Goal: Task Accomplishment & Management: Manage account settings

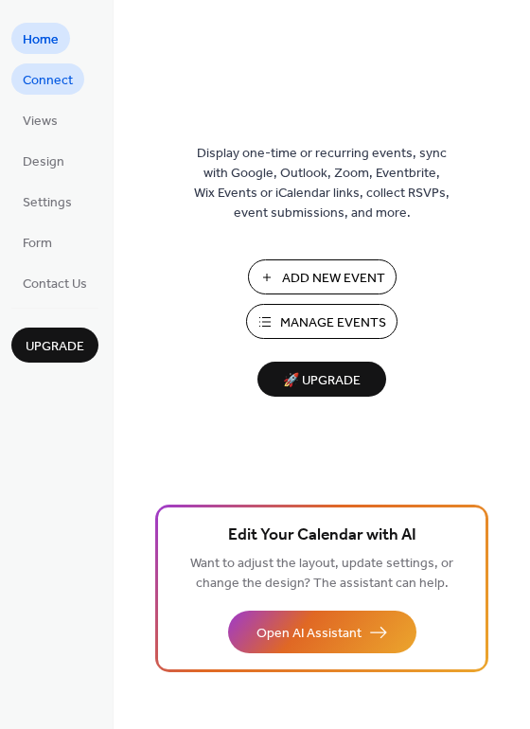
click at [73, 77] on link "Connect" at bounding box center [47, 78] width 73 height 31
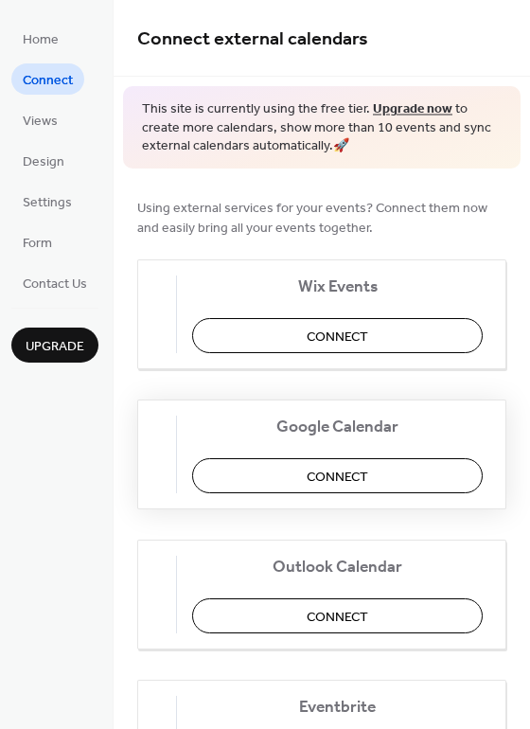
click at [325, 487] on span "Connect" at bounding box center [338, 477] width 62 height 20
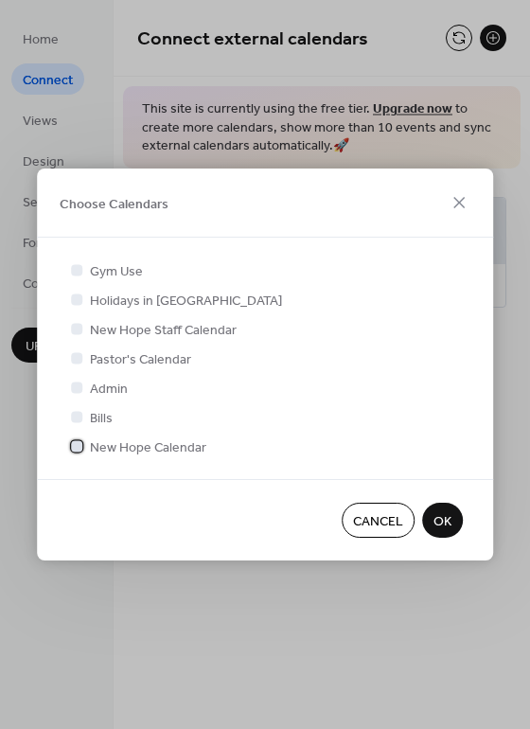
click at [80, 446] on div at bounding box center [76, 445] width 11 height 11
click at [456, 528] on button "OK" at bounding box center [442, 520] width 41 height 35
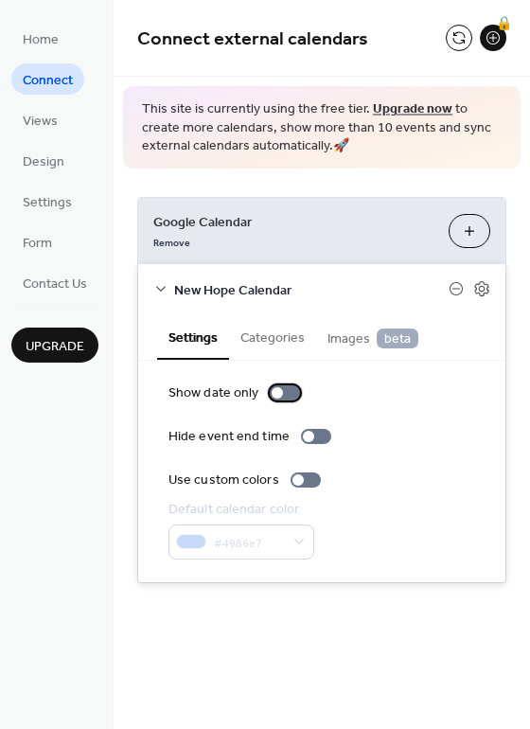
click at [284, 395] on div at bounding box center [285, 393] width 30 height 15
click at [277, 395] on div at bounding box center [285, 393] width 30 height 15
click at [273, 334] on button "Categories" at bounding box center [272, 337] width 87 height 44
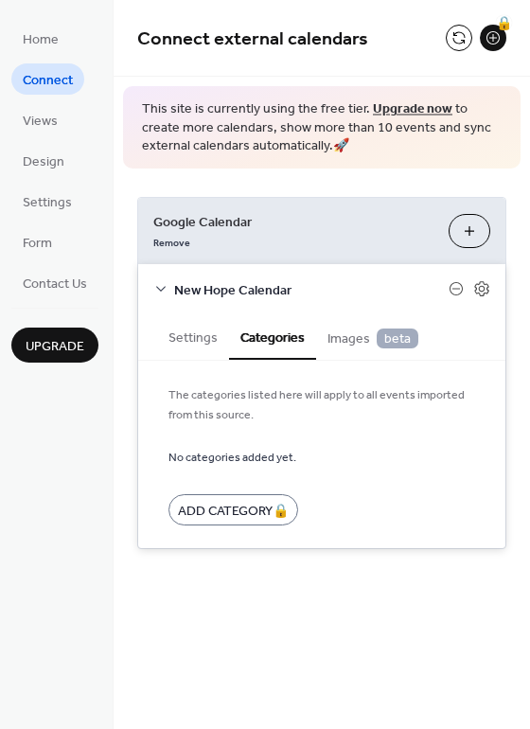
click at [340, 344] on span "Images beta" at bounding box center [373, 339] width 91 height 21
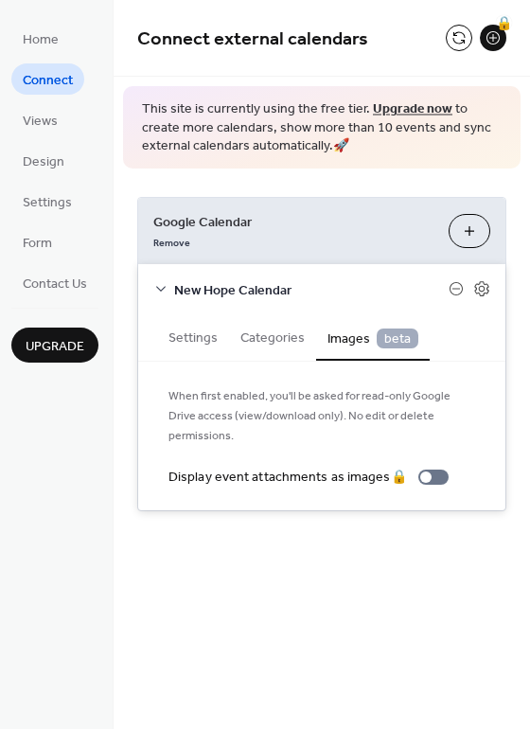
click at [46, 177] on ul "Home Connect Views Design Settings Form Contact Us" at bounding box center [54, 161] width 87 height 276
click at [50, 168] on span "Design" at bounding box center [44, 163] width 42 height 20
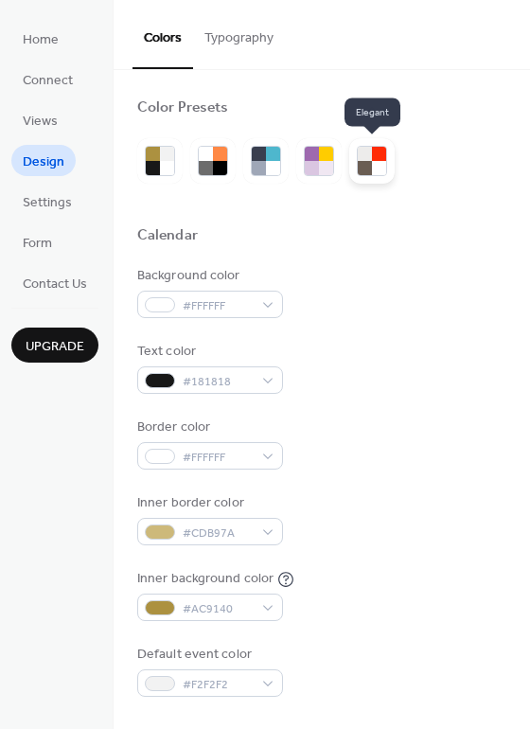
click at [356, 155] on div at bounding box center [372, 160] width 45 height 45
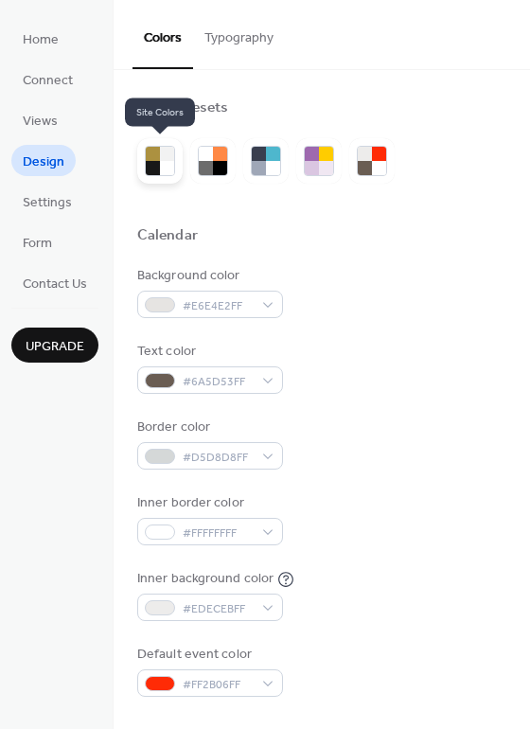
click at [151, 169] on div at bounding box center [153, 168] width 14 height 14
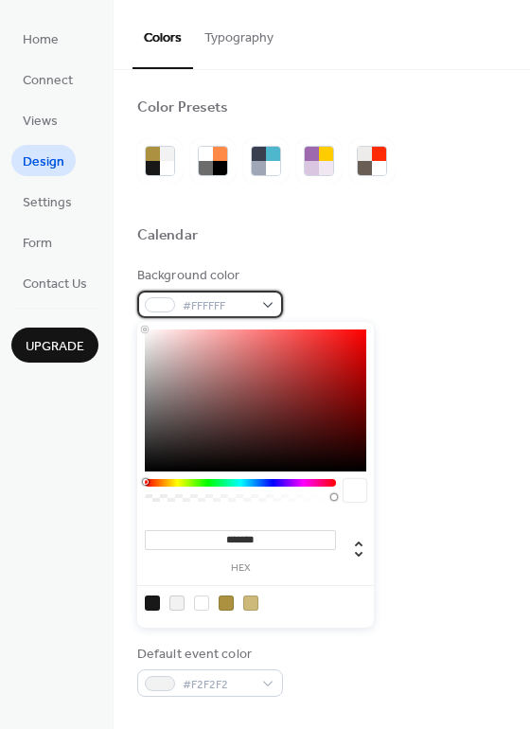
click at [220, 316] on span "#FFFFFF" at bounding box center [218, 307] width 70 height 20
click at [254, 602] on div at bounding box center [250, 603] width 15 height 15
type input "*******"
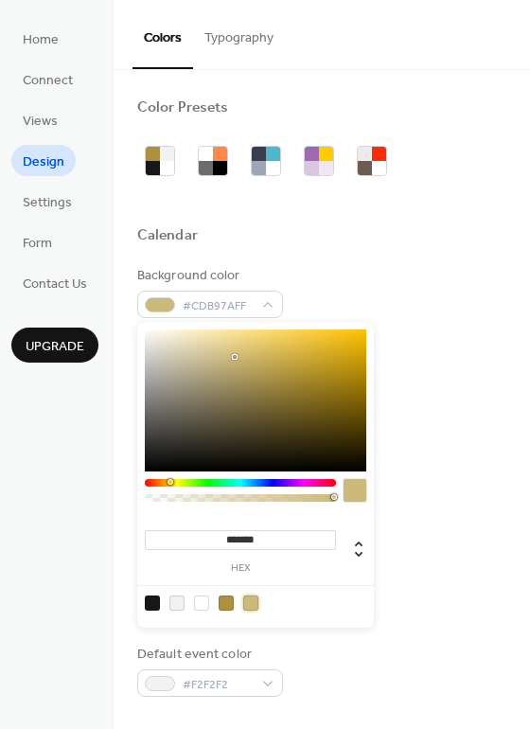
click at [310, 288] on div "Background color #CDB97AFF" at bounding box center [321, 292] width 369 height 52
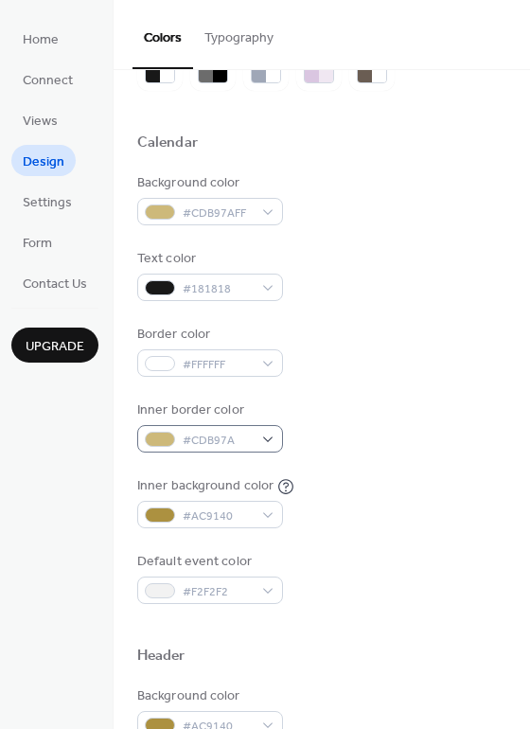
scroll to position [95, 0]
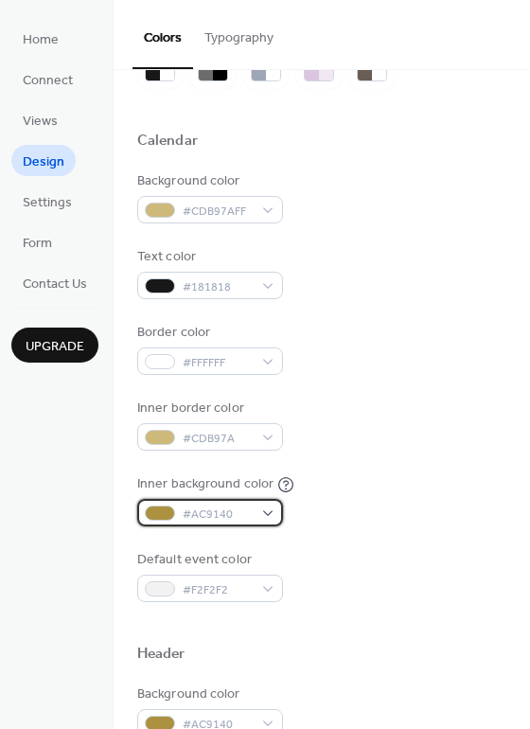
click at [271, 512] on div "#AC9140" at bounding box center [210, 512] width 146 height 27
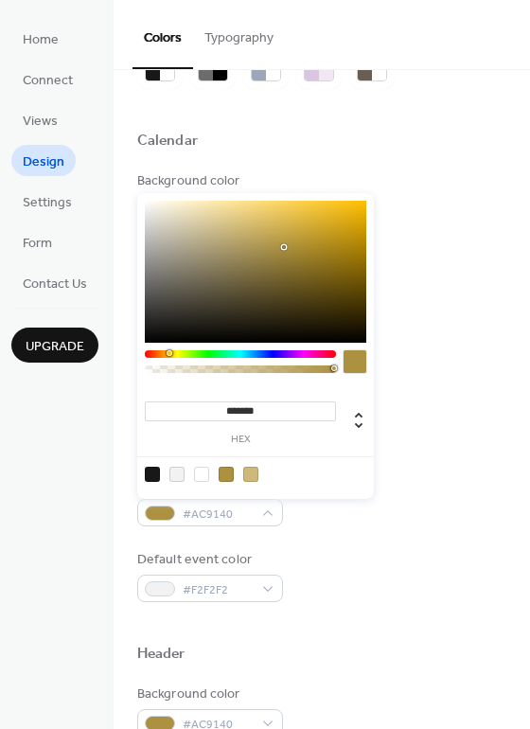
click at [181, 474] on div at bounding box center [177, 474] width 15 height 15
click at [197, 480] on div at bounding box center [201, 474] width 15 height 15
type input "*******"
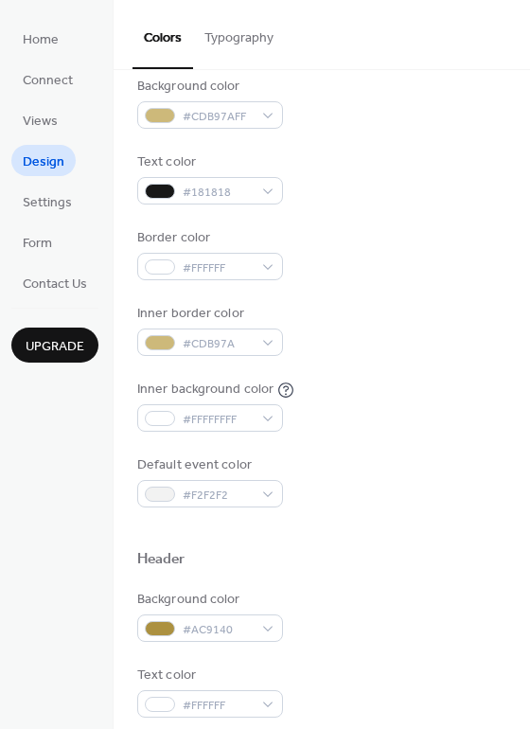
click at [403, 566] on div "Header" at bounding box center [321, 562] width 369 height 25
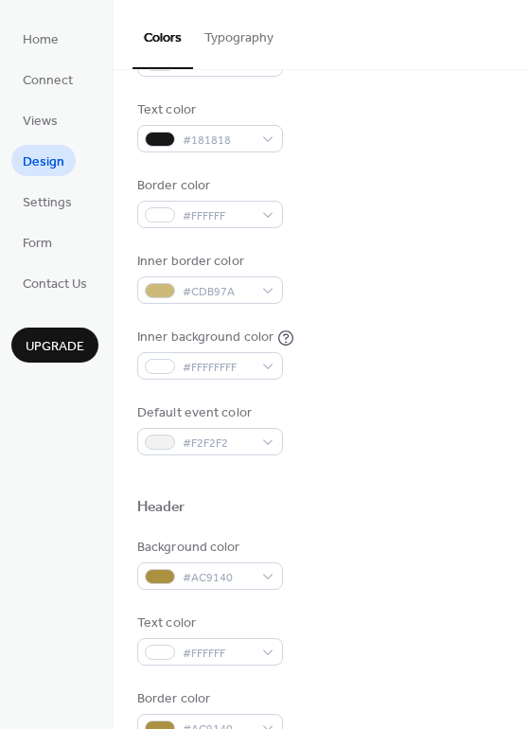
scroll to position [474, 0]
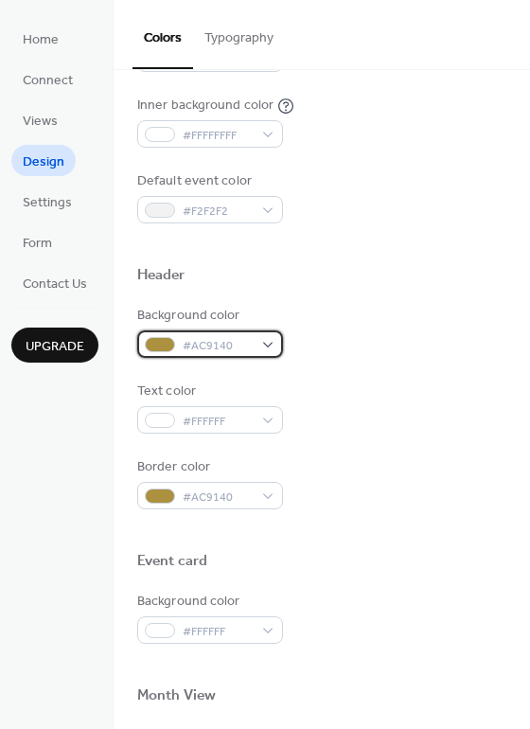
click at [264, 351] on div "#AC9140" at bounding box center [210, 344] width 146 height 27
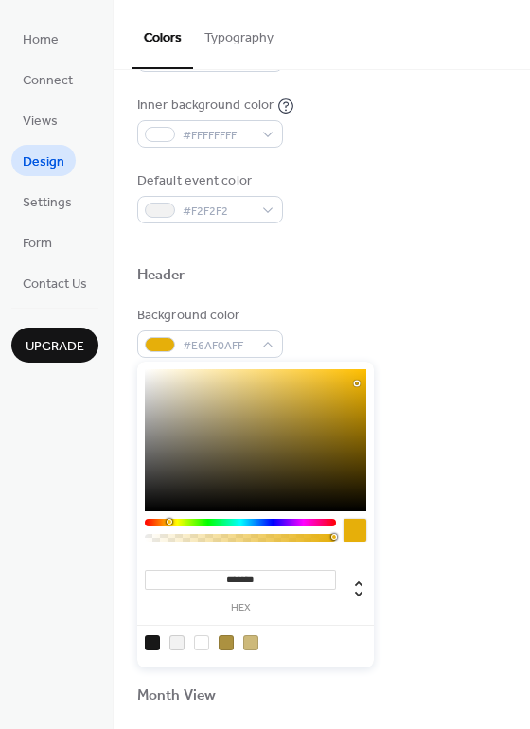
click at [357, 384] on div at bounding box center [256, 440] width 222 height 142
click at [352, 387] on div at bounding box center [353, 387] width 4 height 4
type input "*******"
click at [345, 387] on div at bounding box center [345, 387] width 4 height 4
click at [400, 285] on div "Header" at bounding box center [321, 278] width 369 height 25
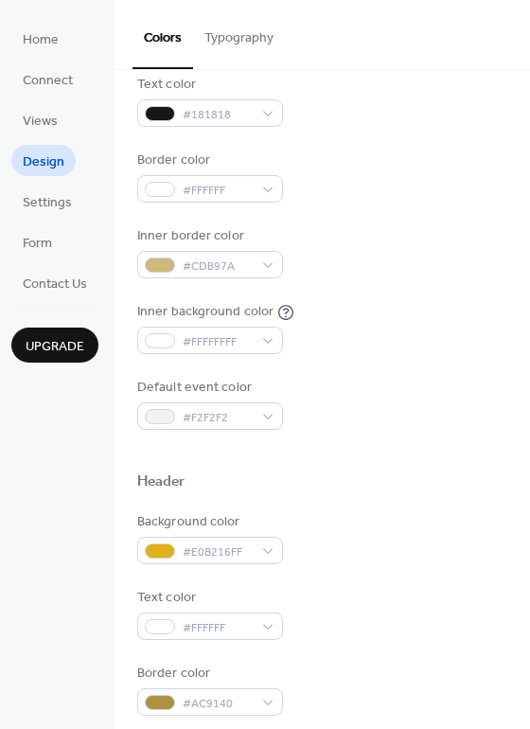
scroll to position [189, 0]
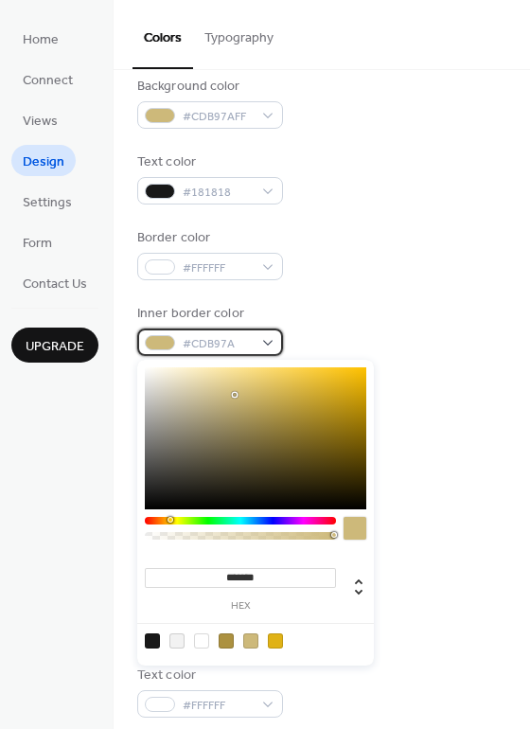
click at [271, 346] on div "#CDB97A" at bounding box center [210, 342] width 146 height 27
click at [278, 643] on div at bounding box center [275, 641] width 15 height 15
type input "*******"
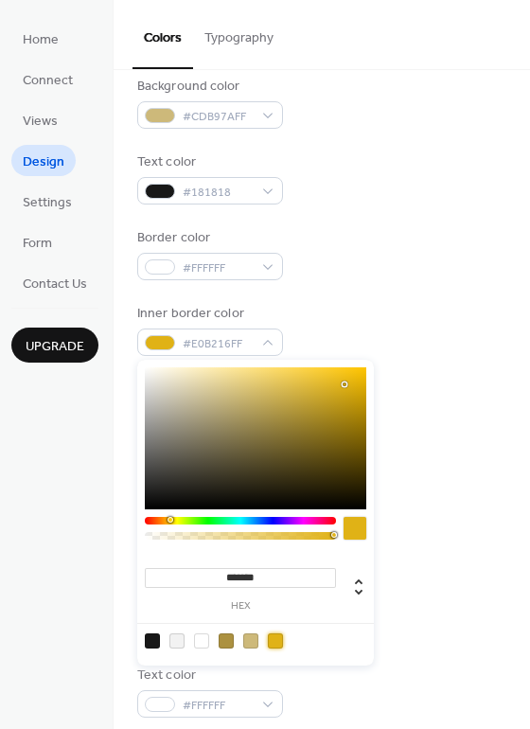
click at [448, 539] on div at bounding box center [321, 529] width 369 height 43
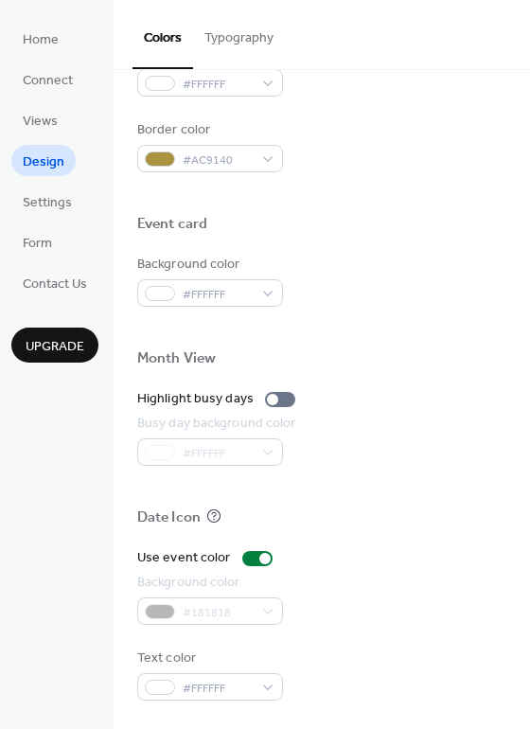
scroll to position [243, 0]
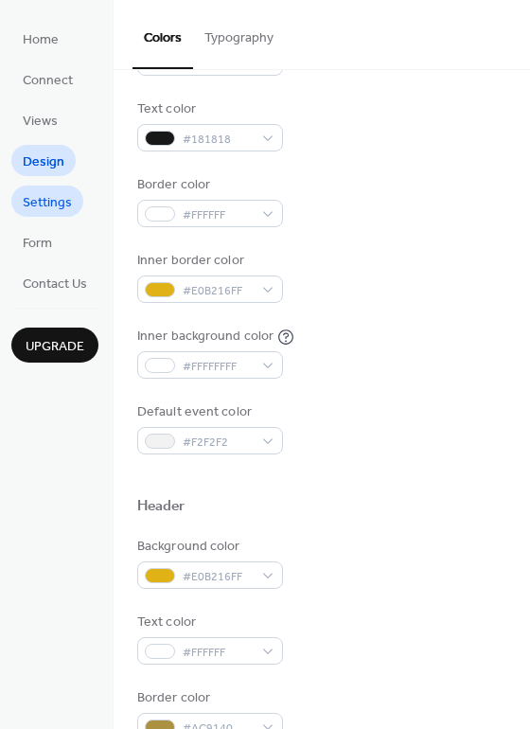
click at [56, 210] on span "Settings" at bounding box center [47, 203] width 49 height 20
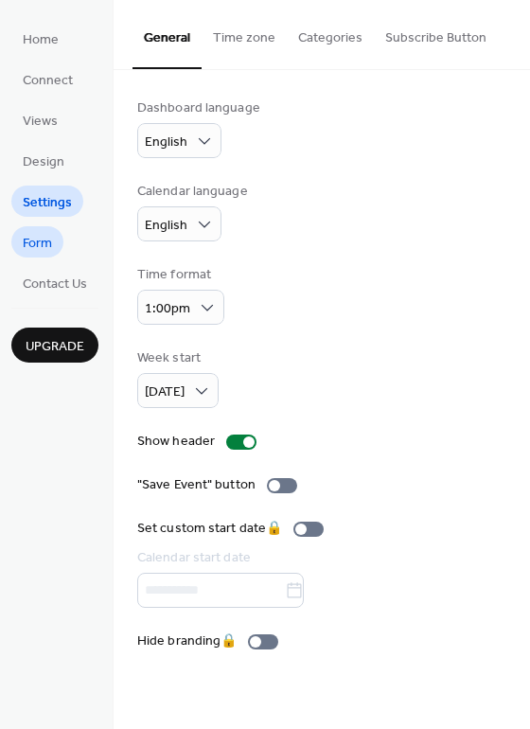
click at [62, 244] on link "Form" at bounding box center [37, 241] width 52 height 31
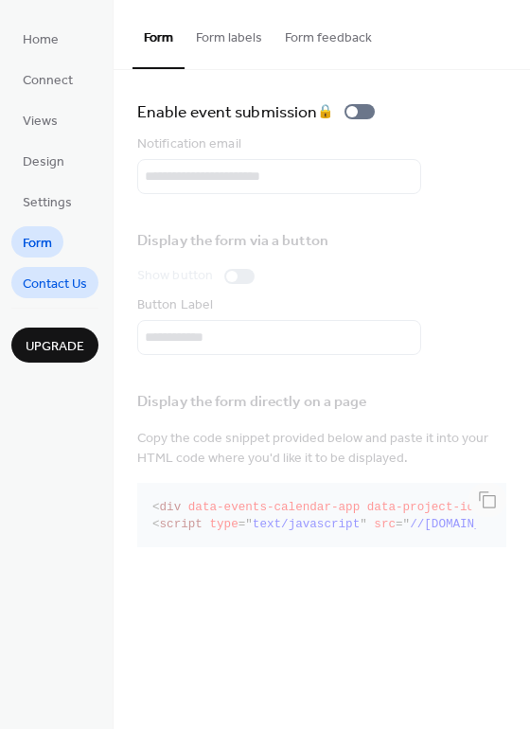
click at [63, 270] on link "Contact Us" at bounding box center [54, 282] width 87 height 31
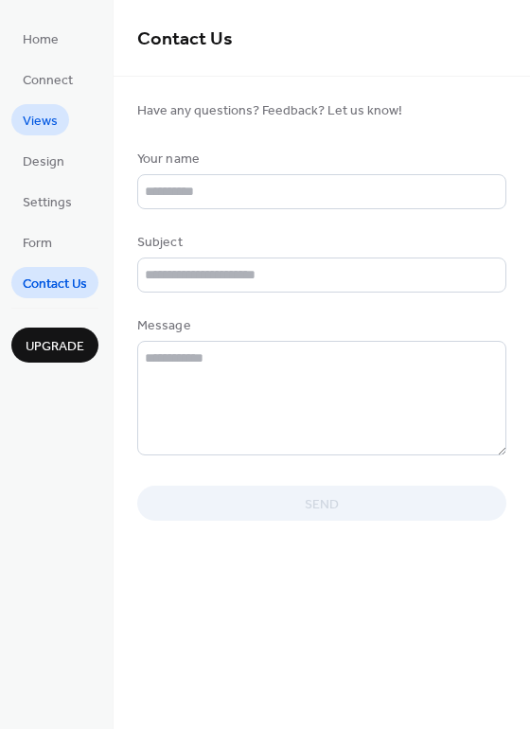
click at [36, 115] on span "Views" at bounding box center [40, 122] width 35 height 20
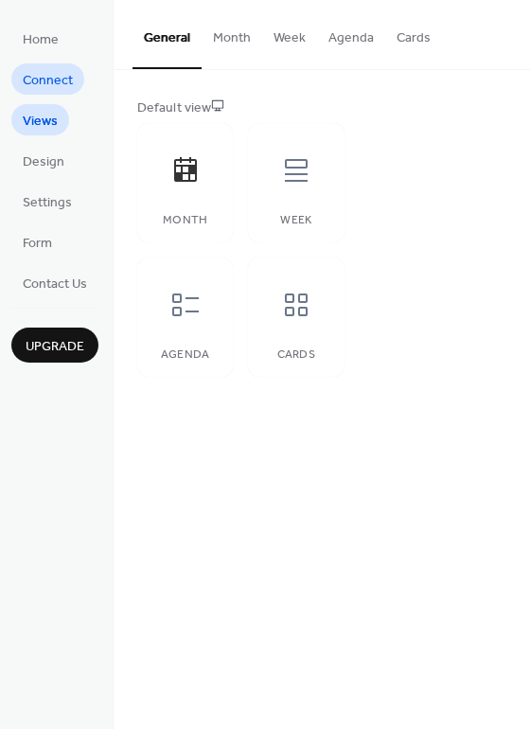
click at [44, 80] on span "Connect" at bounding box center [48, 81] width 50 height 20
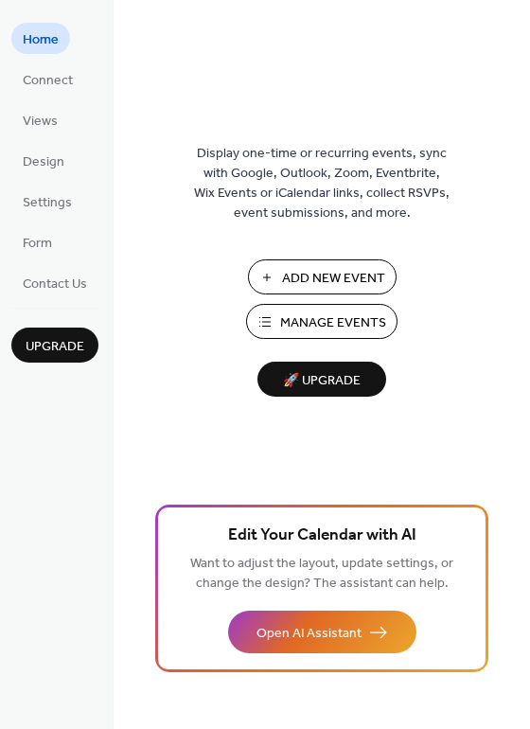
click at [307, 330] on span "Manage Events" at bounding box center [333, 324] width 106 height 20
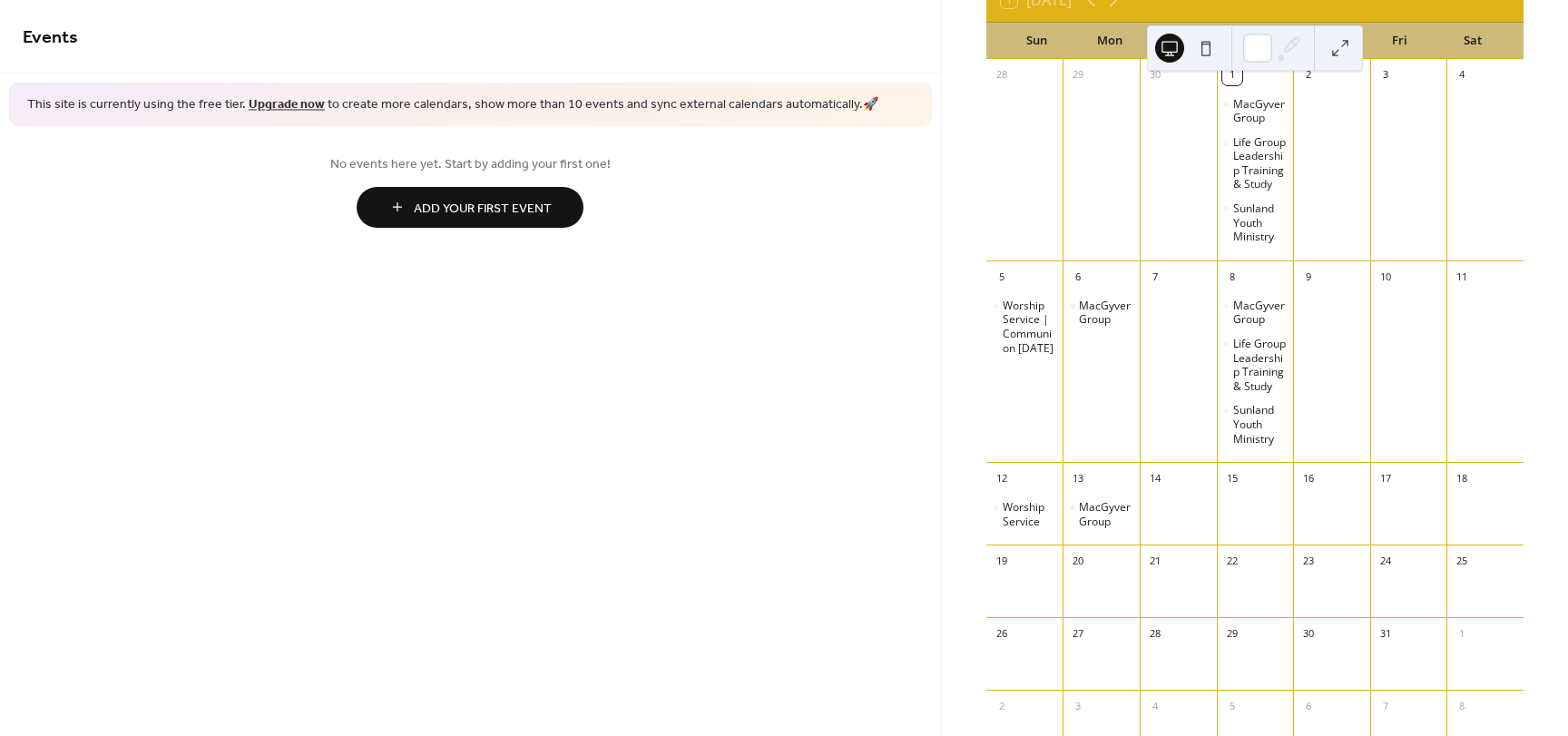
scroll to position [272, 0]
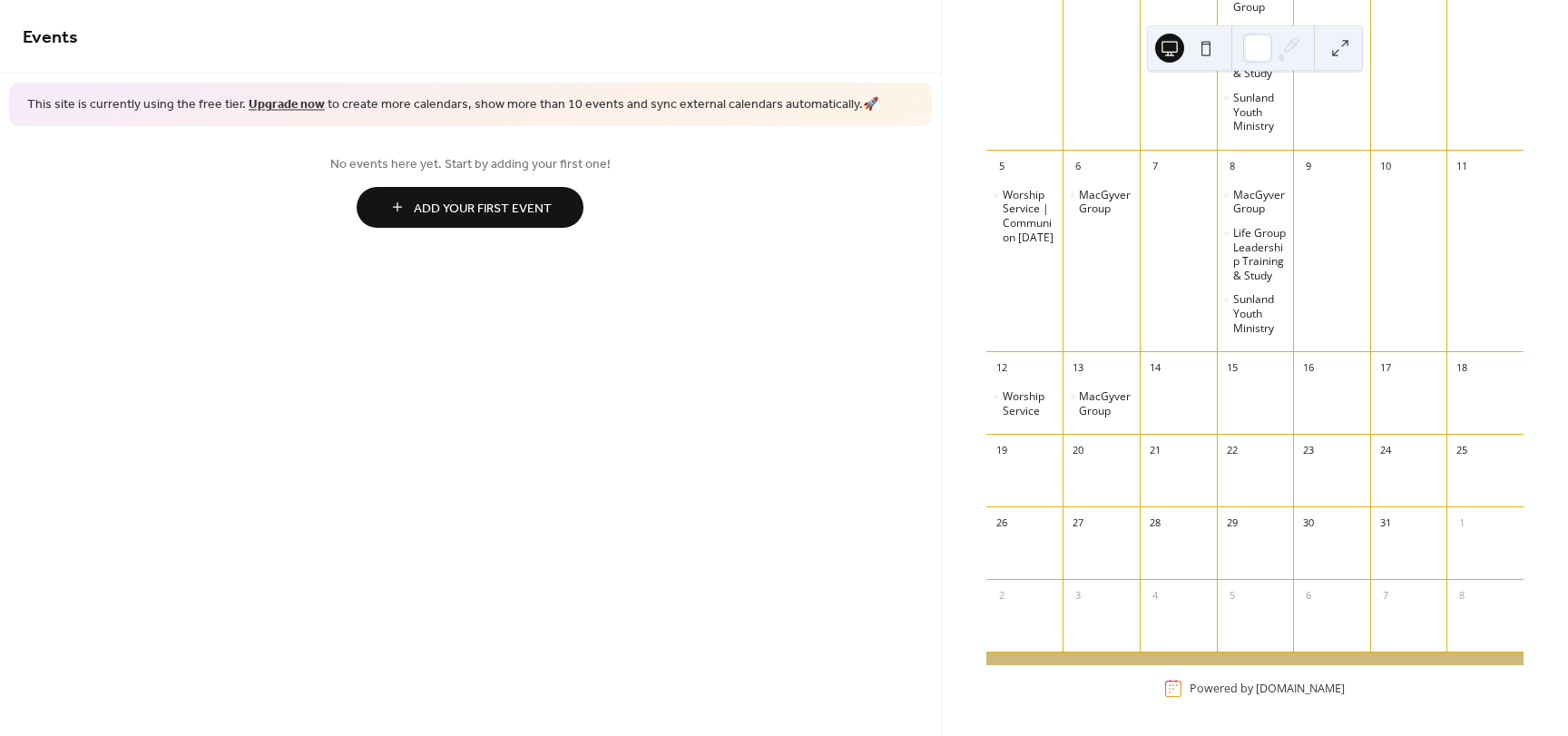
click at [1039, 500] on div at bounding box center [1025, 481] width 78 height 37
click at [1042, 536] on div "26" at bounding box center [1025, 521] width 78 height 29
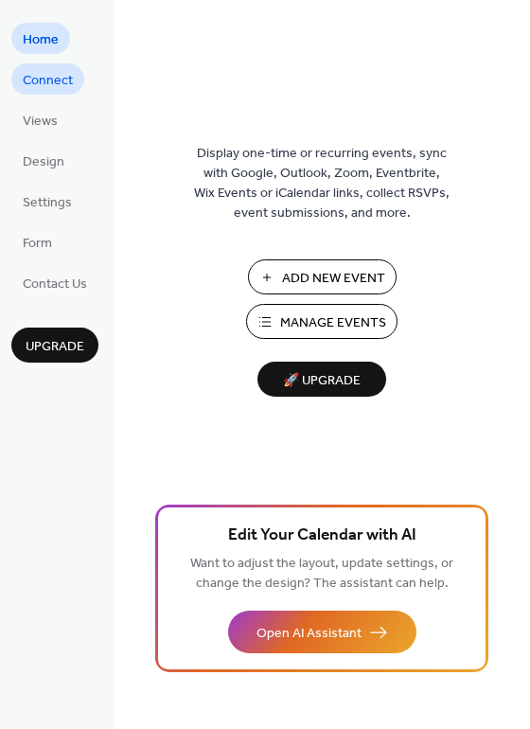
click at [37, 78] on span "Connect" at bounding box center [48, 81] width 50 height 20
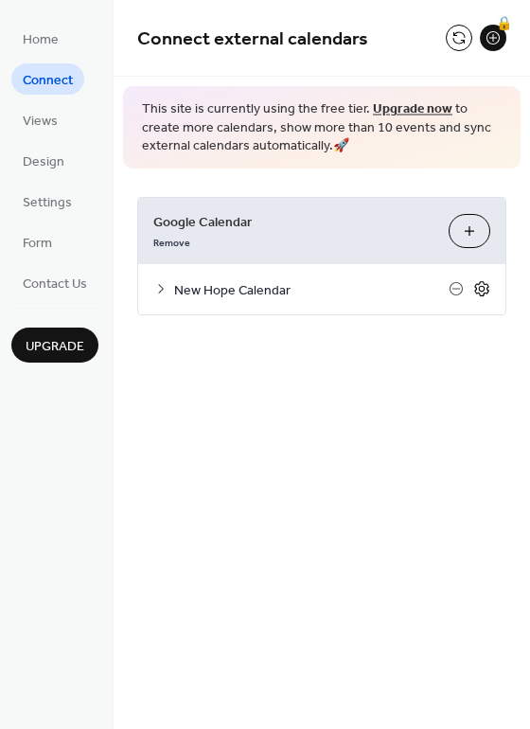
click at [483, 294] on icon at bounding box center [482, 288] width 17 height 17
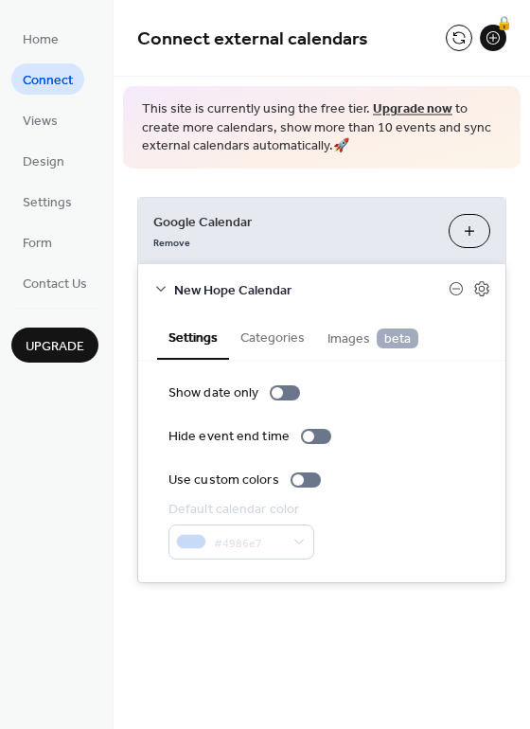
click at [416, 113] on link "Upgrade now" at bounding box center [413, 110] width 80 height 26
click at [38, 132] on span "Views" at bounding box center [40, 122] width 35 height 20
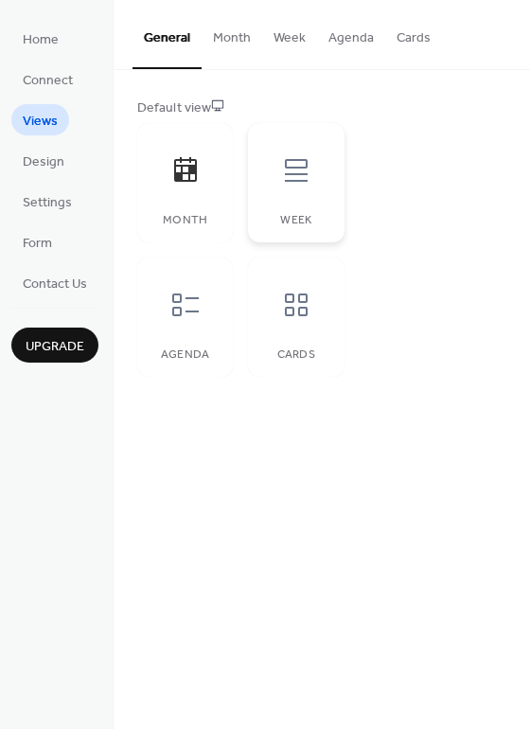
click at [303, 182] on icon at bounding box center [296, 170] width 23 height 23
click at [281, 52] on button "Week" at bounding box center [289, 33] width 55 height 67
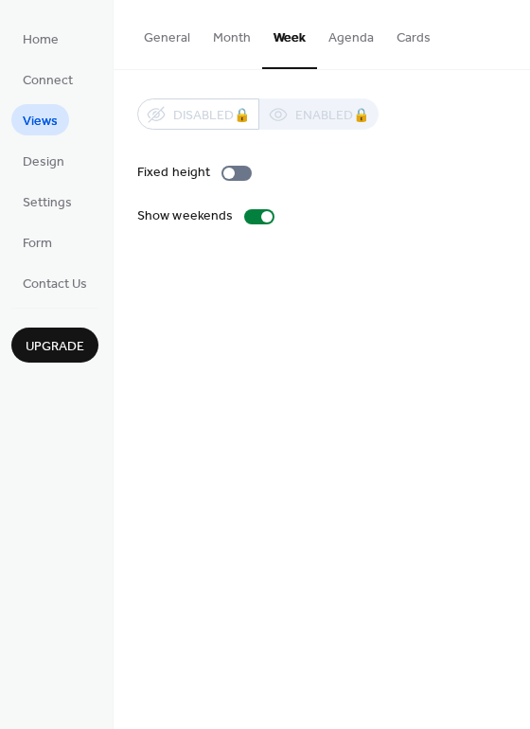
click at [229, 54] on button "Month" at bounding box center [232, 33] width 61 height 67
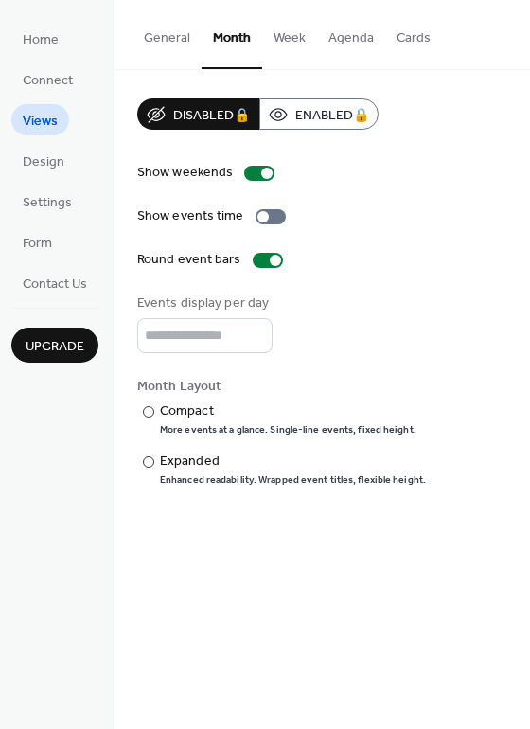
click at [163, 52] on button "General" at bounding box center [167, 33] width 69 height 67
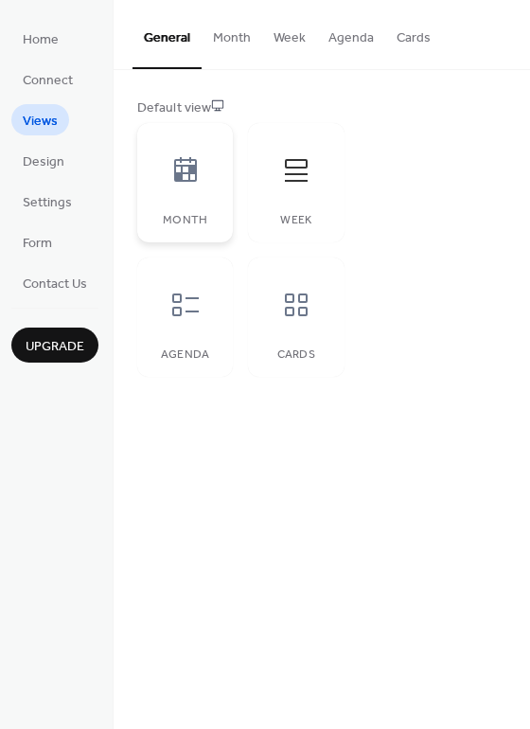
click at [199, 227] on div "Month" at bounding box center [185, 182] width 96 height 119
click at [61, 352] on span "Upgrade" at bounding box center [55, 347] width 59 height 20
click at [30, 40] on span "Home" at bounding box center [41, 40] width 36 height 20
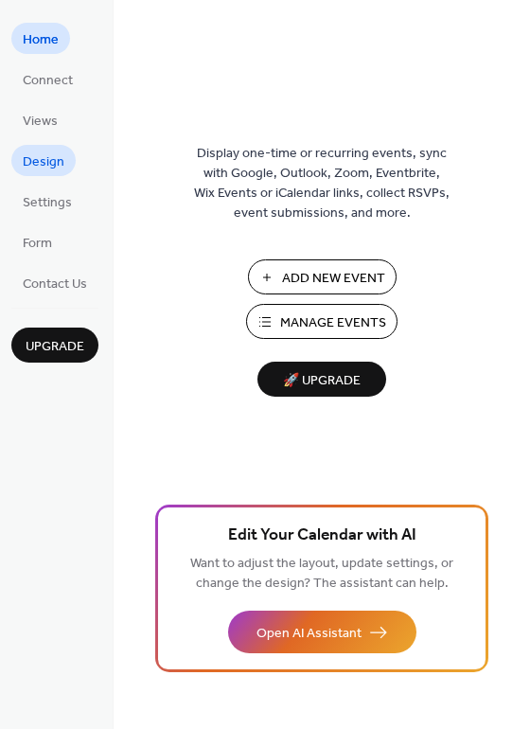
click at [33, 172] on span "Design" at bounding box center [44, 163] width 42 height 20
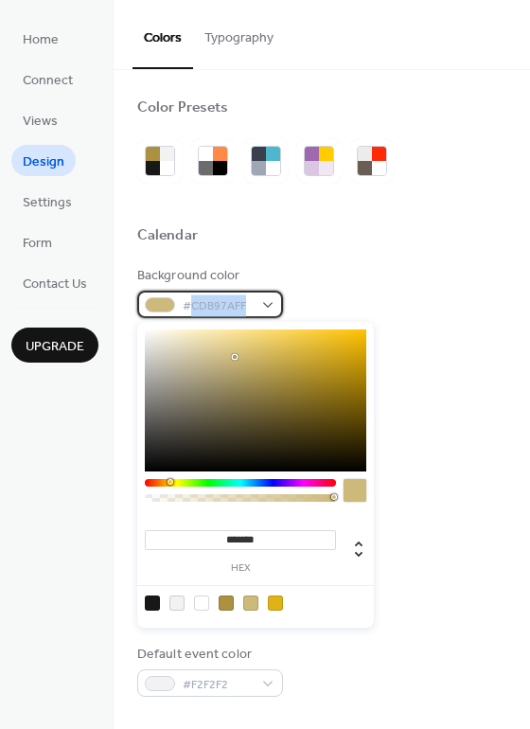
drag, startPoint x: 248, startPoint y: 305, endPoint x: 190, endPoint y: 307, distance: 57.8
click at [190, 307] on span "#CDB97AFF" at bounding box center [218, 307] width 70 height 20
copy span "CDB97AFF"
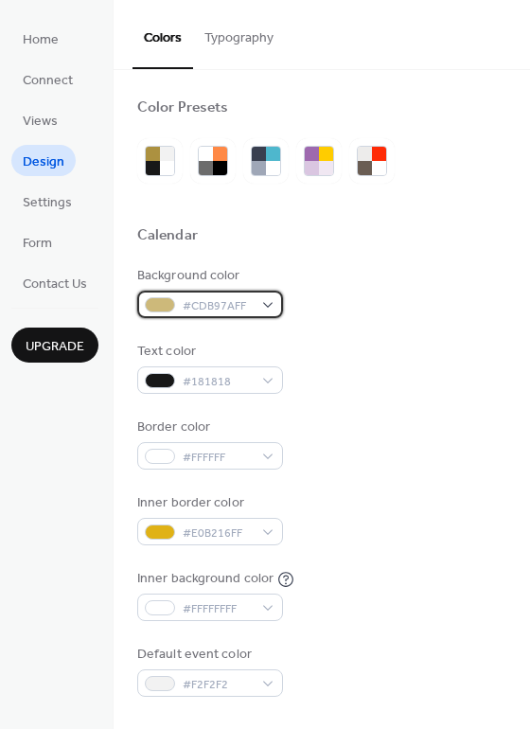
click at [270, 311] on div "#CDB97AFF" at bounding box center [210, 304] width 146 height 27
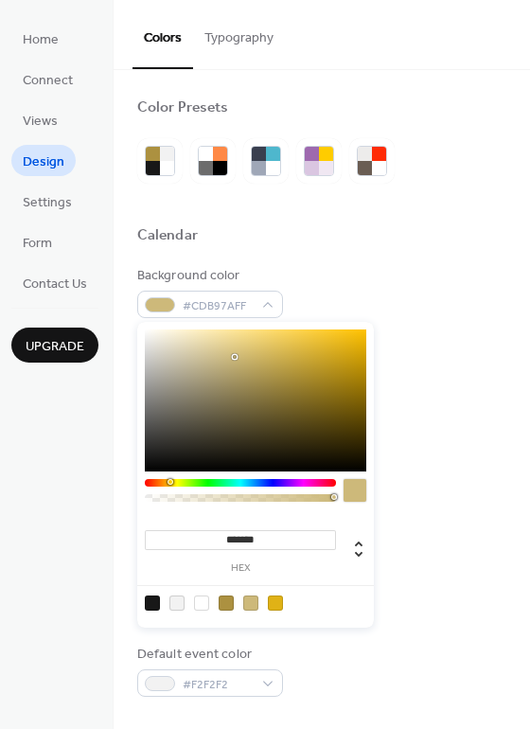
click at [243, 566] on label "hex" at bounding box center [240, 569] width 191 height 10
click at [243, 550] on input "*******" at bounding box center [240, 540] width 191 height 20
click at [243, 566] on label "hex" at bounding box center [240, 569] width 191 height 10
click at [243, 550] on input "*******" at bounding box center [240, 540] width 191 height 20
drag, startPoint x: 284, startPoint y: 540, endPoint x: 190, endPoint y: 544, distance: 93.9
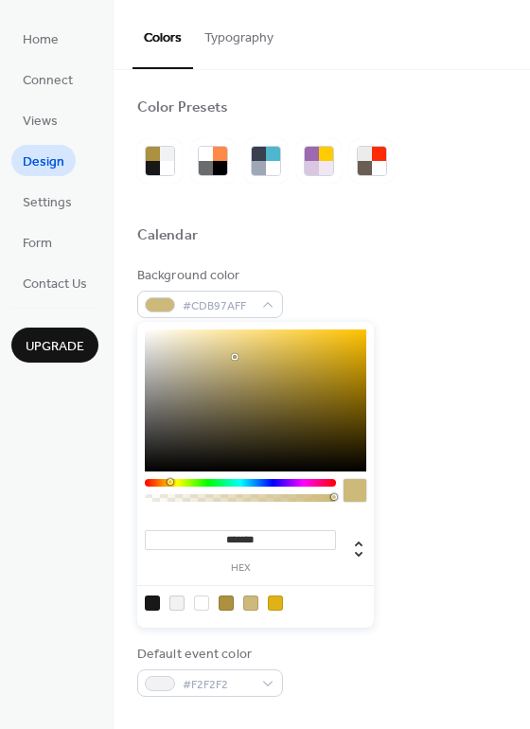
click at [190, 544] on input "*******" at bounding box center [240, 540] width 191 height 20
